Goal: Information Seeking & Learning: Learn about a topic

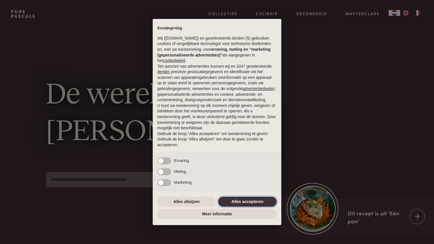
click at [250, 205] on button "Alles accepteren" at bounding box center [247, 202] width 59 height 10
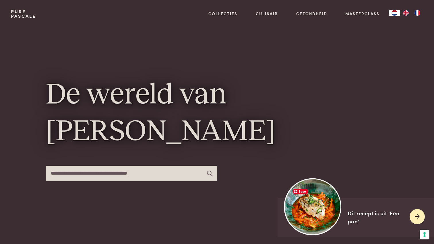
click at [325, 220] on img at bounding box center [312, 206] width 57 height 57
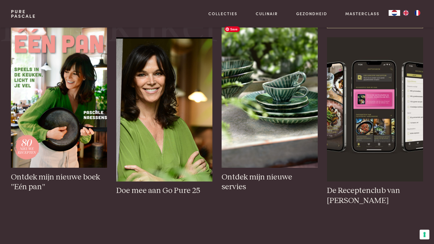
scroll to position [265, 0]
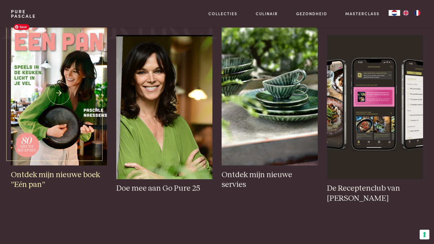
click at [60, 109] on img at bounding box center [59, 93] width 96 height 144
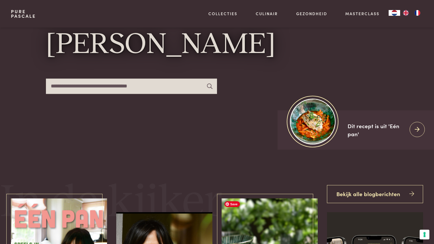
scroll to position [0, 0]
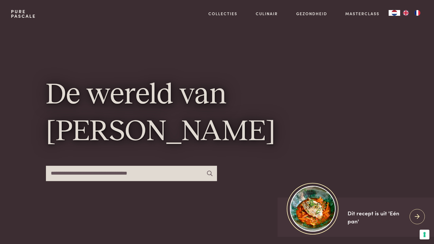
click at [135, 175] on input "text" at bounding box center [131, 173] width 171 height 15
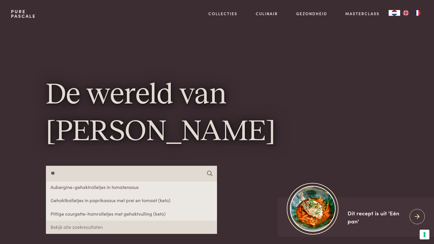
type input "*"
type input "****"
click at [116, 229] on link "Bekijk alle zoekresultaten" at bounding box center [131, 227] width 171 height 13
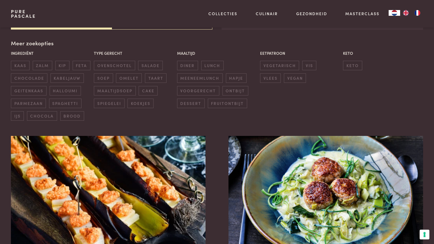
scroll to position [136, 0]
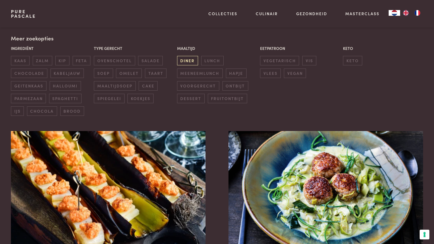
click at [192, 59] on span "diner" at bounding box center [187, 60] width 21 height 9
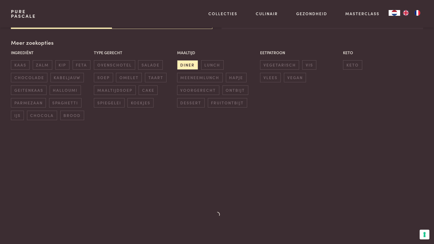
scroll to position [168, 0]
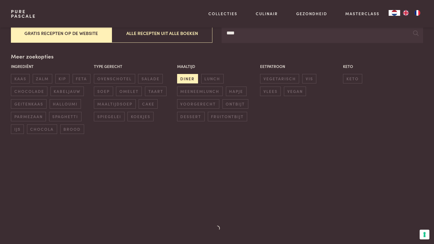
click at [190, 79] on span "diner" at bounding box center [187, 78] width 21 height 9
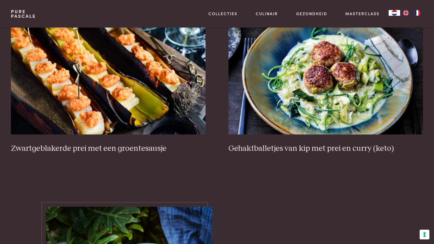
scroll to position [252, 0]
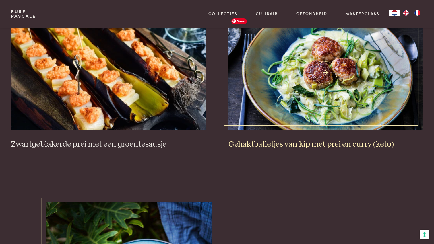
click at [329, 102] on img at bounding box center [326, 73] width 195 height 115
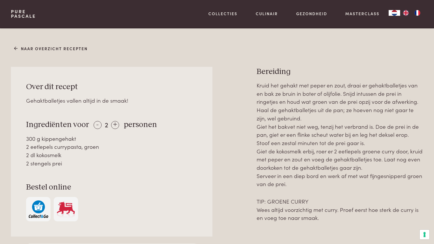
scroll to position [217, 0]
